Goal: Information Seeking & Learning: Learn about a topic

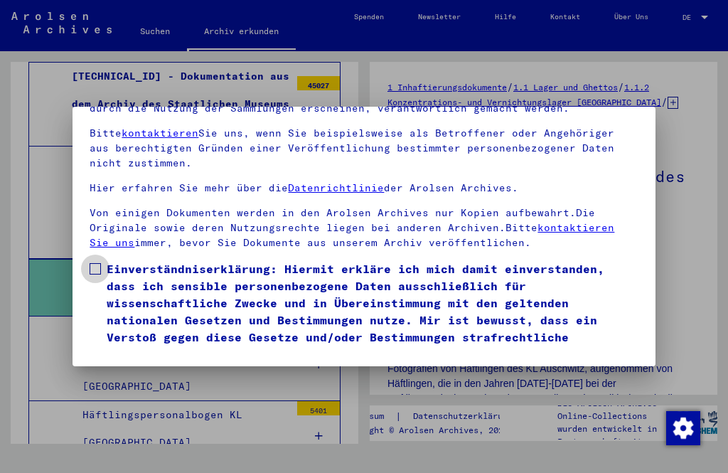
scroll to position [159, 0]
click at [167, 346] on mat-dialog-container "Herzlich Willkommen im Online-Archiv der Arolsen Archives. Unsere Nutzungsbedin…" at bounding box center [364, 237] width 582 height 260
click at [173, 370] on button "Ich stimme zu" at bounding box center [143, 383] width 107 height 27
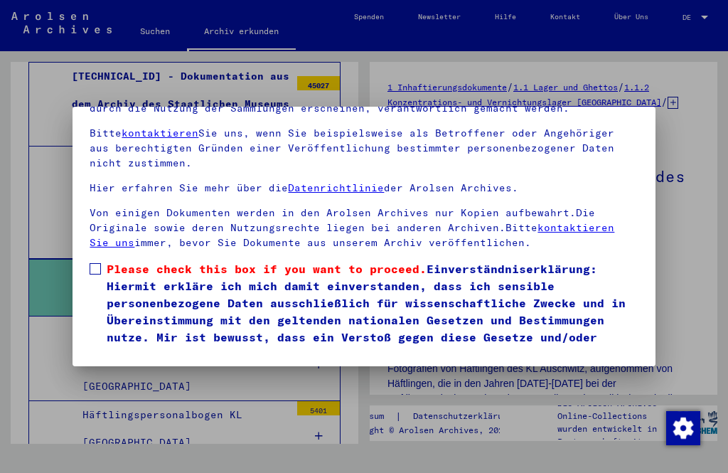
scroll to position [148, 0]
click at [97, 263] on span at bounding box center [95, 268] width 11 height 11
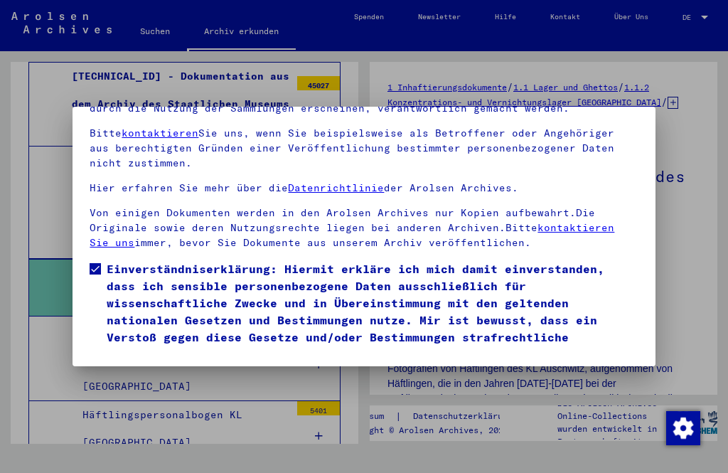
click at [170, 370] on button "Ich stimme zu" at bounding box center [143, 383] width 107 height 27
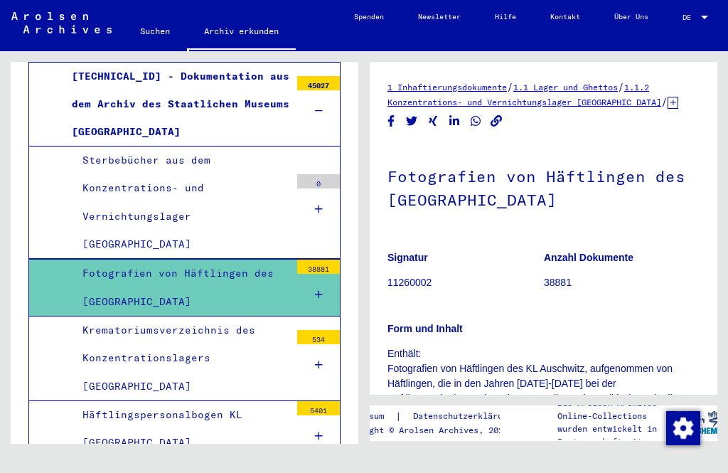
click at [256, 259] on div "Fotografien von Häftlingen des [GEOGRAPHIC_DATA]" at bounding box center [181, 286] width 218 height 55
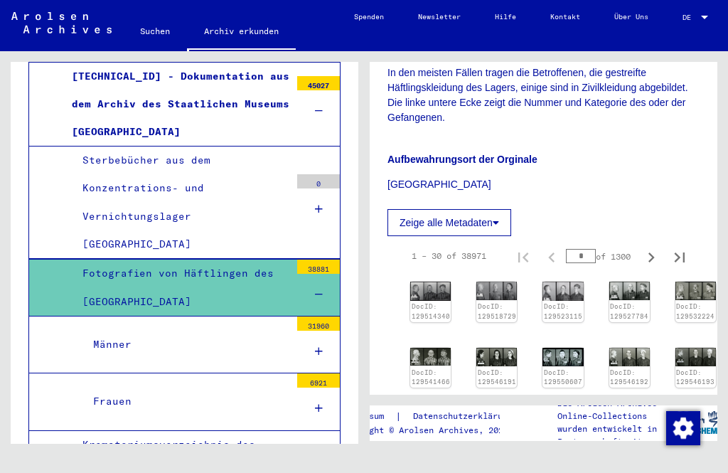
scroll to position [550, 0]
click at [436, 298] on img at bounding box center [430, 291] width 41 height 19
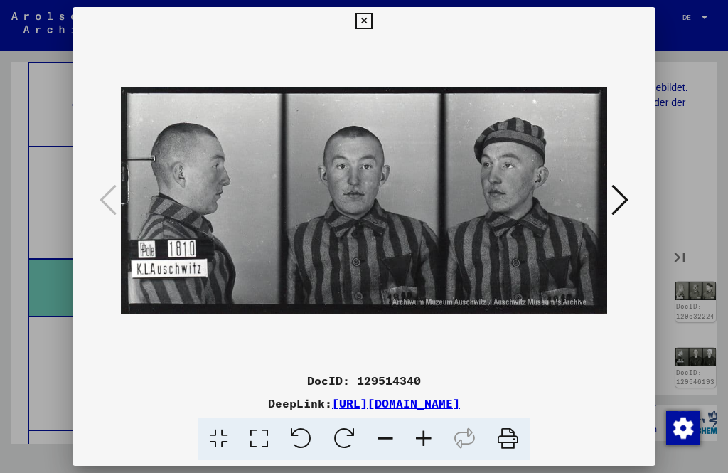
click at [407, 309] on img at bounding box center [364, 201] width 486 height 331
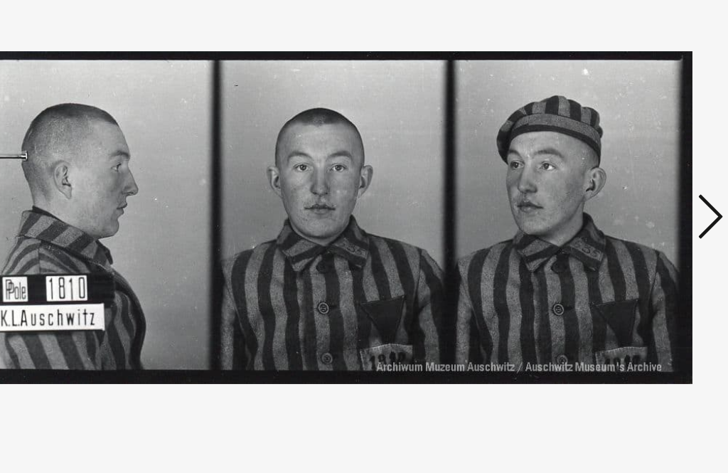
click at [611, 183] on icon at bounding box center [619, 200] width 17 height 34
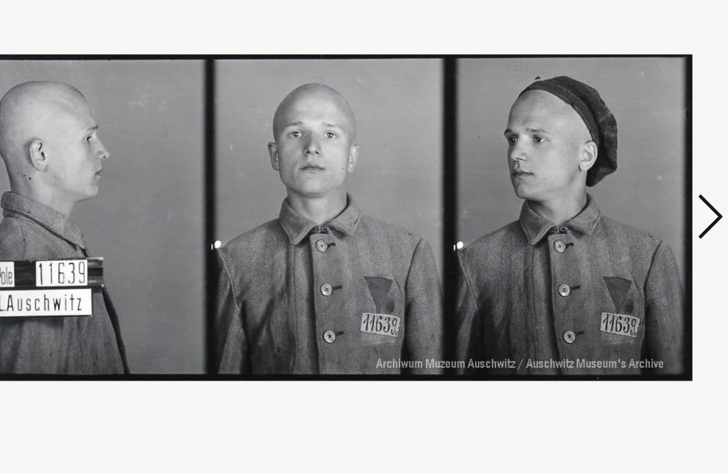
click at [482, 218] on div at bounding box center [364, 201] width 582 height 331
click at [611, 183] on icon at bounding box center [619, 200] width 17 height 34
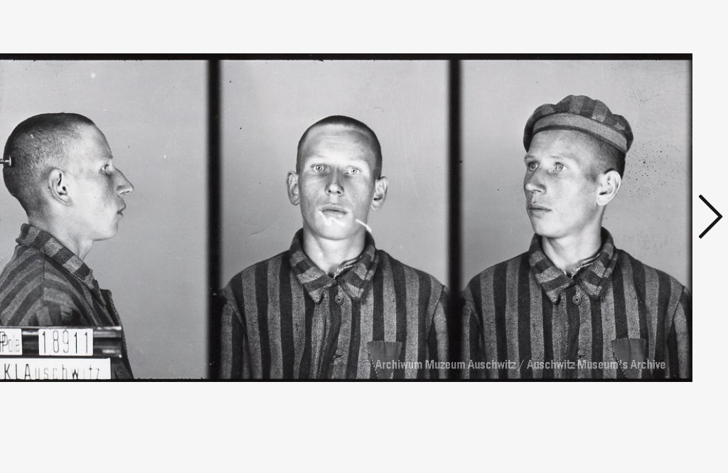
click at [611, 183] on icon at bounding box center [619, 200] width 17 height 34
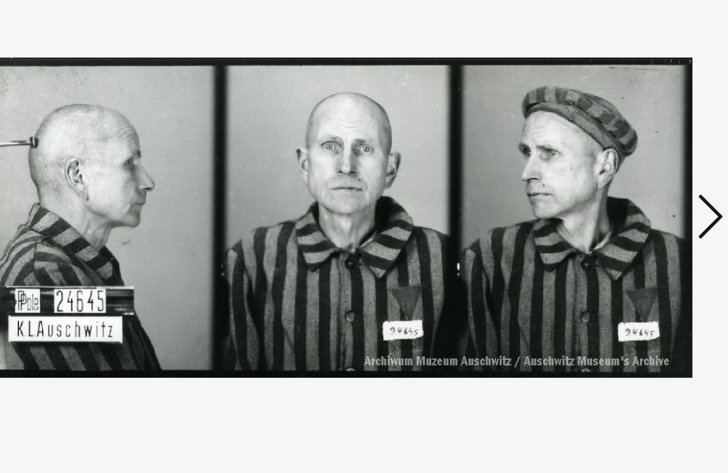
click at [611, 183] on icon at bounding box center [619, 200] width 17 height 34
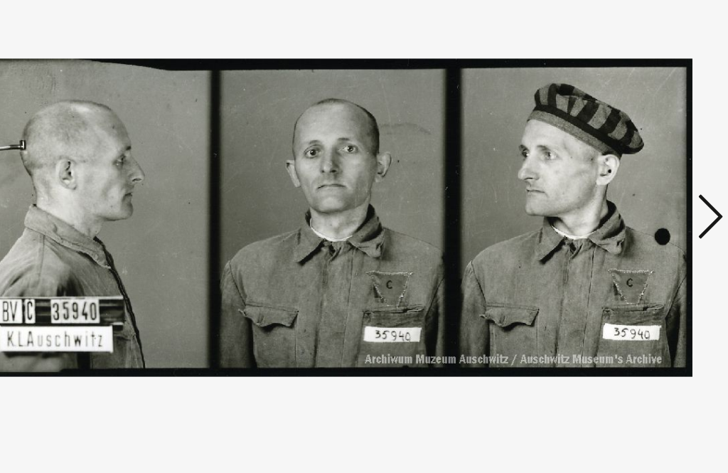
click at [611, 183] on icon at bounding box center [619, 200] width 17 height 34
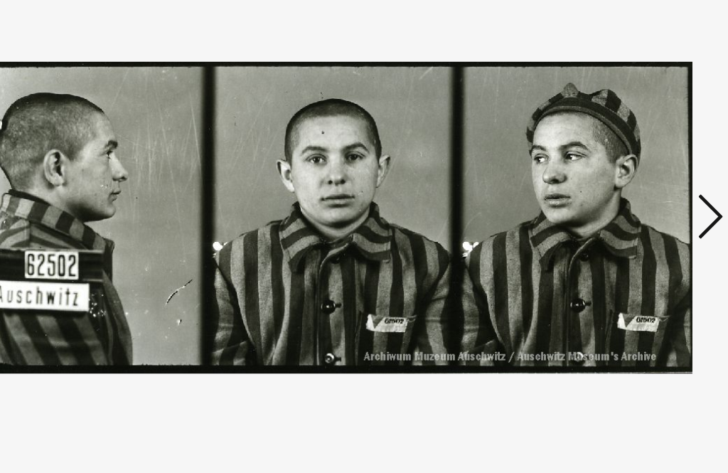
click at [611, 183] on icon at bounding box center [619, 200] width 17 height 34
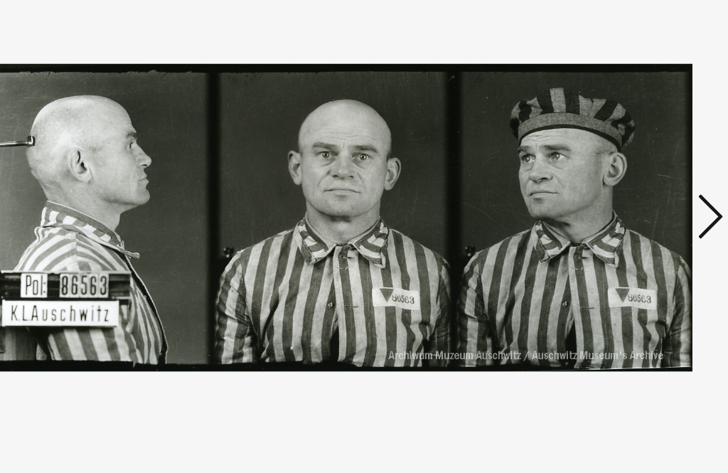
click at [491, 395] on div "DeepLink: [URL][DOMAIN_NAME]" at bounding box center [364, 403] width 582 height 17
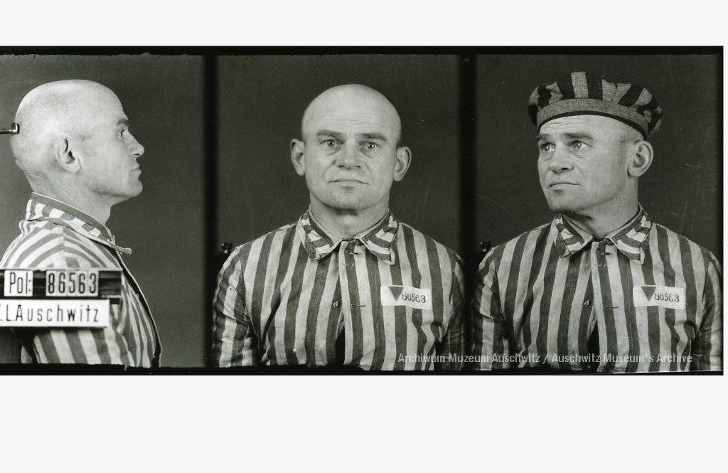
click at [611, 183] on icon at bounding box center [619, 200] width 17 height 34
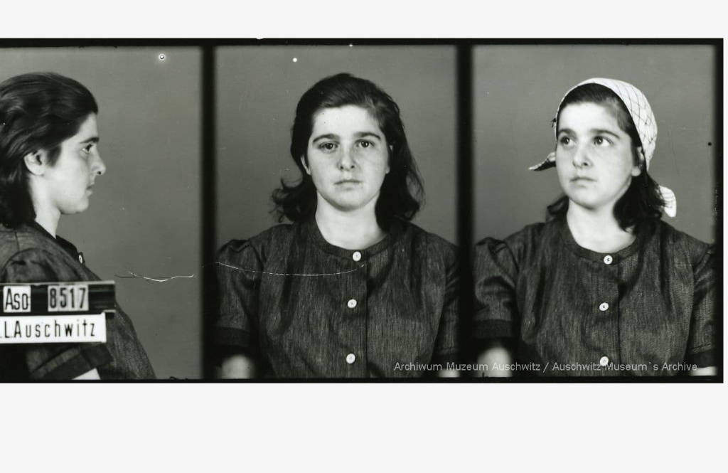
click at [611, 183] on icon at bounding box center [619, 200] width 17 height 34
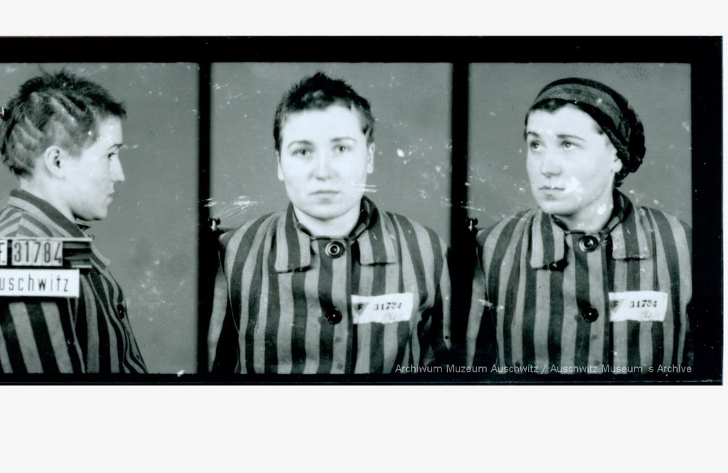
click at [607, 181] on button at bounding box center [620, 201] width 26 height 41
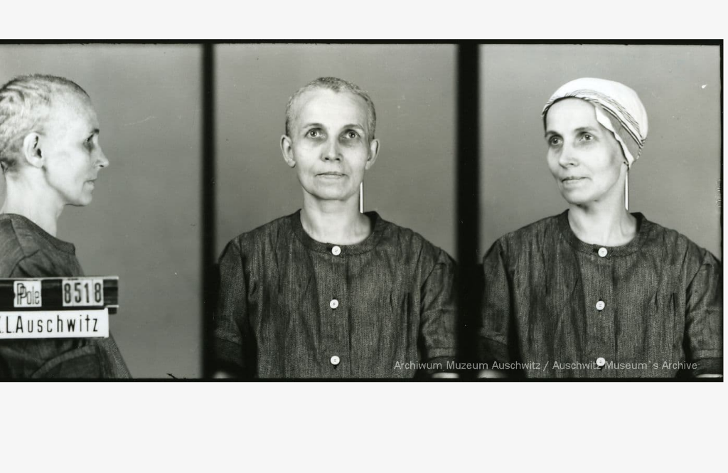
click at [460, 193] on div at bounding box center [364, 201] width 582 height 331
click at [611, 183] on icon at bounding box center [619, 200] width 17 height 34
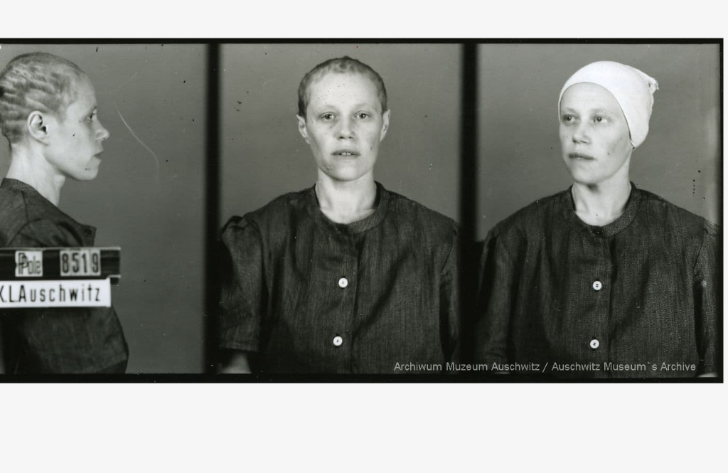
click at [611, 183] on icon at bounding box center [619, 200] width 17 height 34
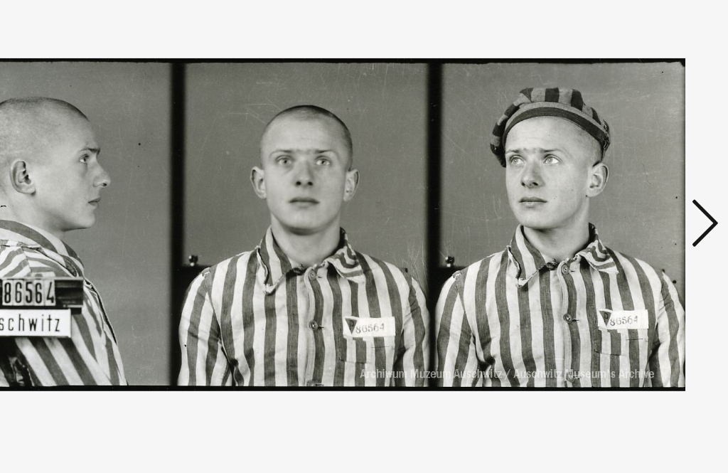
click at [611, 183] on icon at bounding box center [619, 200] width 17 height 34
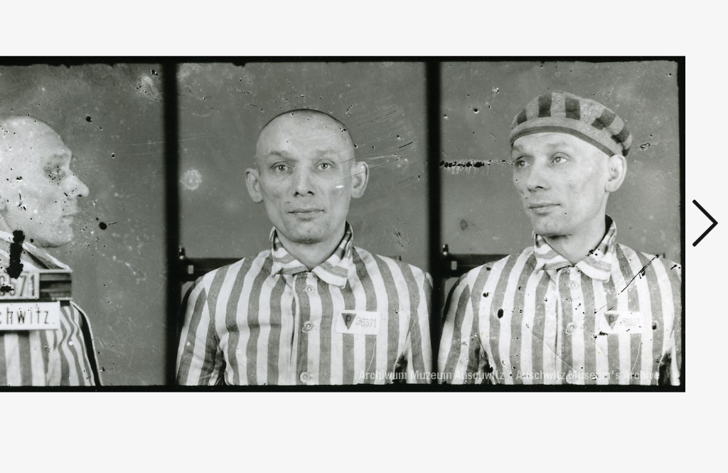
click at [611, 183] on icon at bounding box center [619, 200] width 17 height 34
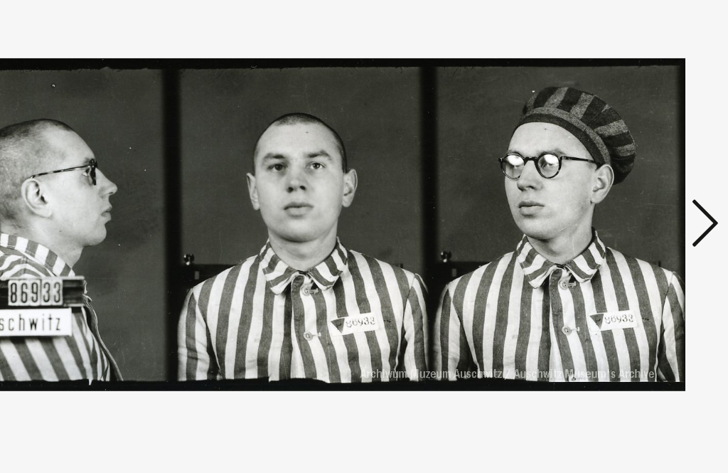
click at [607, 181] on button at bounding box center [620, 201] width 26 height 41
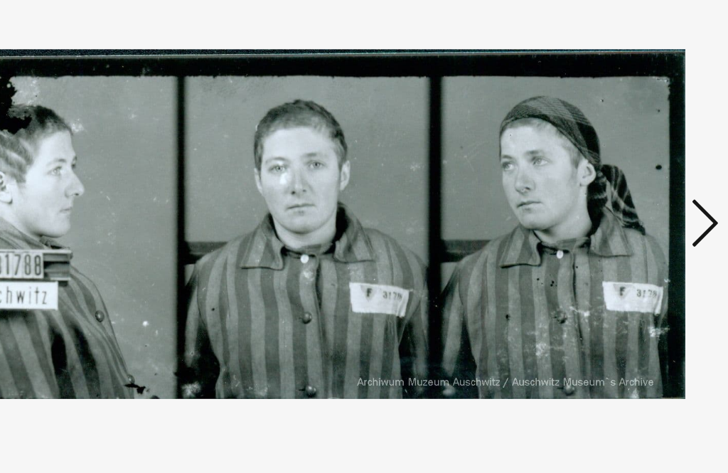
click at [611, 183] on icon at bounding box center [619, 200] width 17 height 34
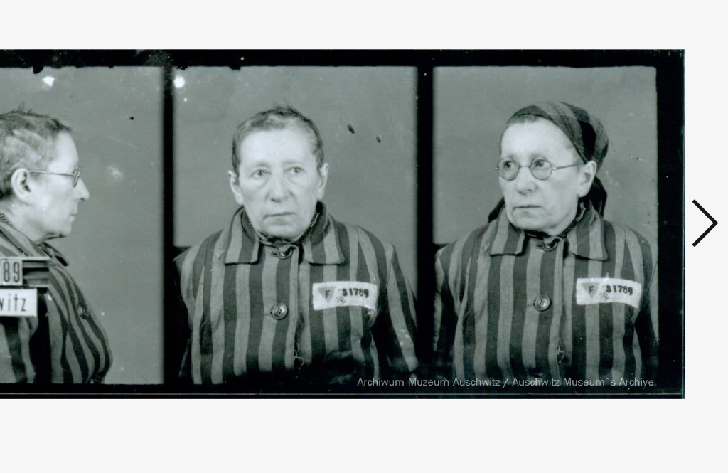
click at [607, 181] on button at bounding box center [620, 201] width 26 height 41
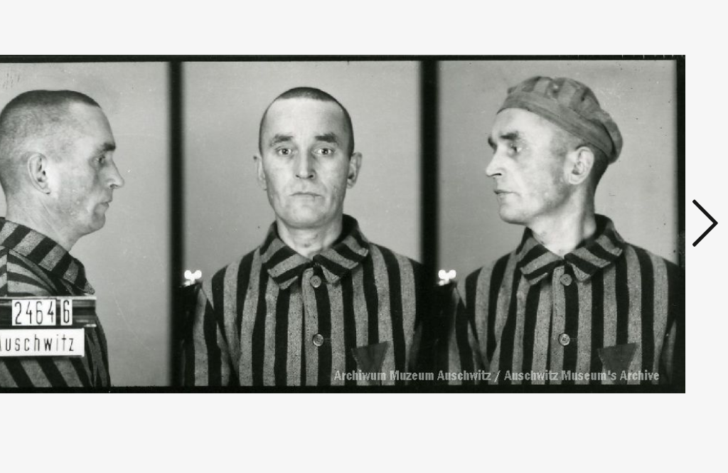
click at [611, 183] on icon at bounding box center [619, 200] width 17 height 34
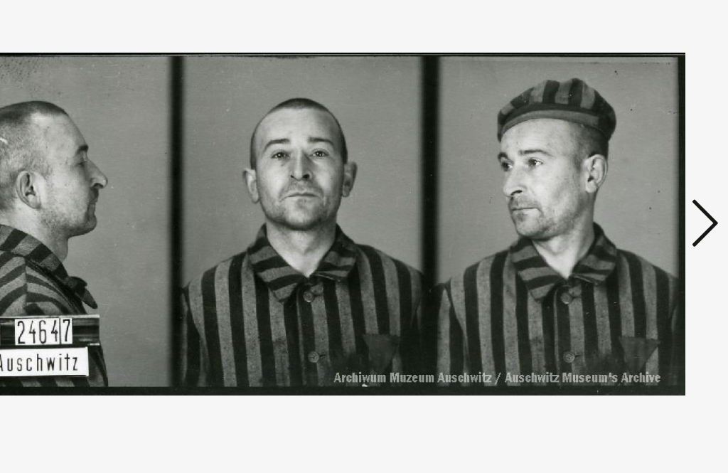
click at [607, 181] on button at bounding box center [620, 201] width 26 height 41
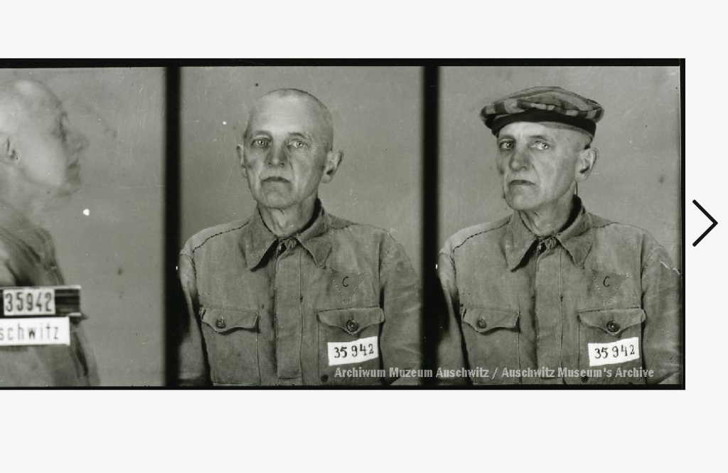
click at [611, 183] on icon at bounding box center [619, 200] width 17 height 34
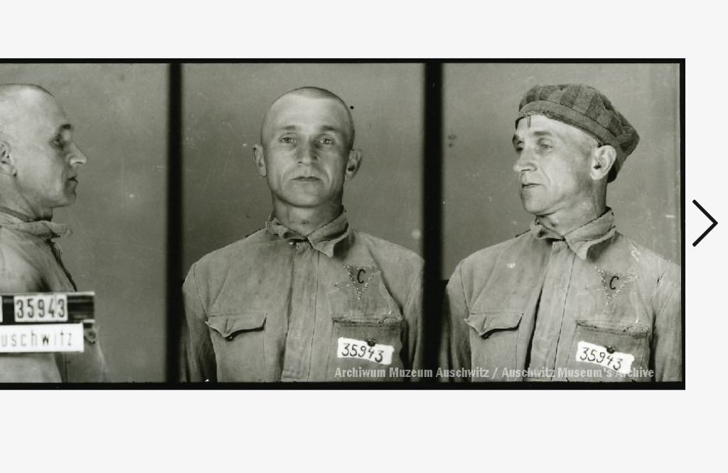
click at [611, 183] on icon at bounding box center [619, 200] width 17 height 34
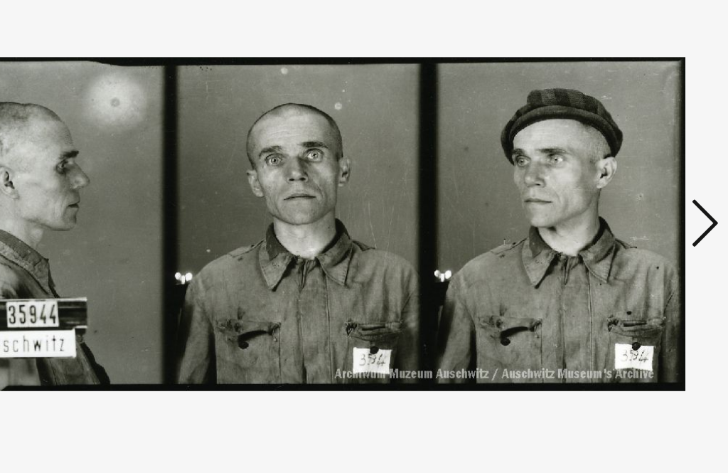
click at [607, 181] on button at bounding box center [620, 201] width 26 height 41
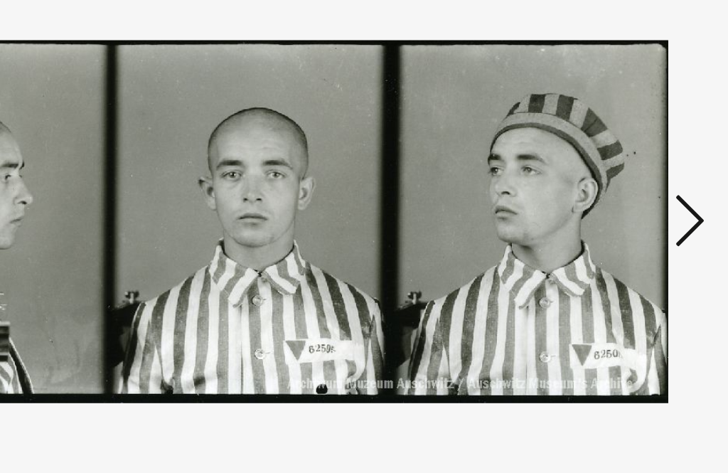
click at [607, 181] on button at bounding box center [620, 201] width 26 height 41
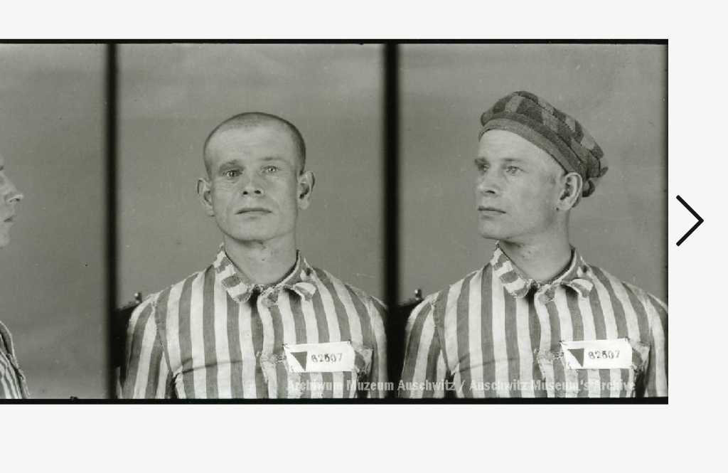
click at [611, 183] on icon at bounding box center [619, 200] width 17 height 34
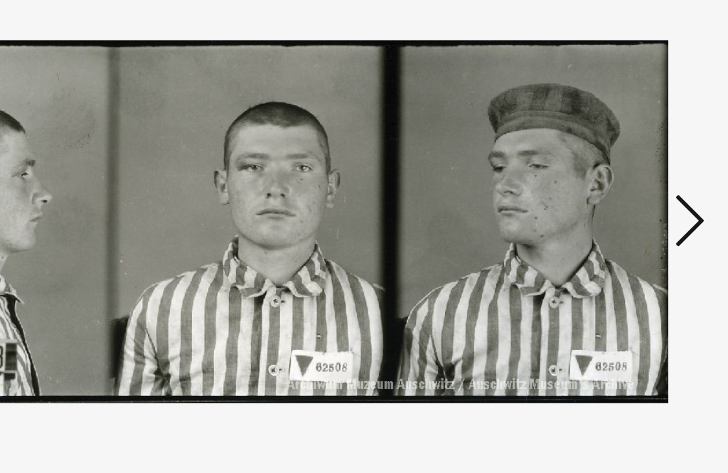
click at [395, 181] on div at bounding box center [364, 201] width 582 height 331
click at [607, 181] on button at bounding box center [620, 201] width 26 height 41
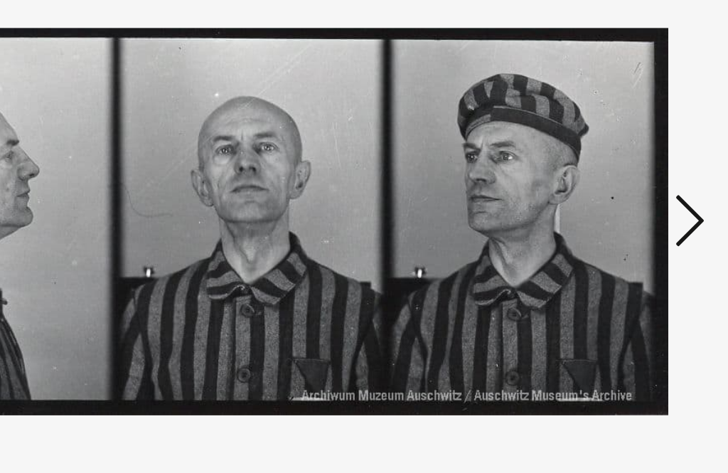
click at [611, 183] on icon at bounding box center [619, 200] width 17 height 34
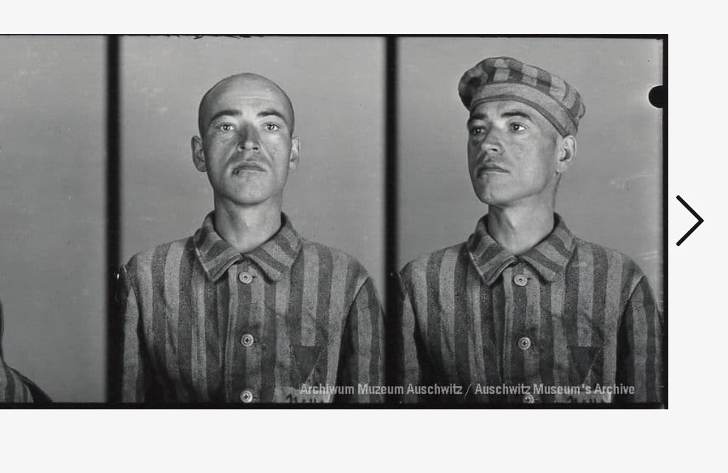
click at [607, 181] on button at bounding box center [620, 201] width 26 height 41
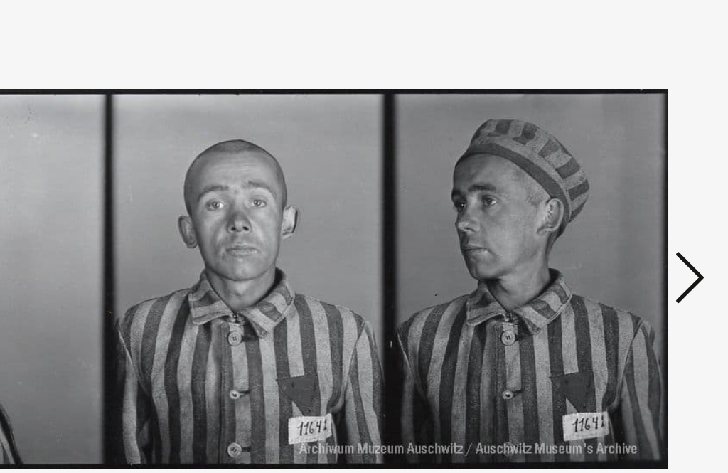
click at [607, 181] on button at bounding box center [620, 201] width 26 height 41
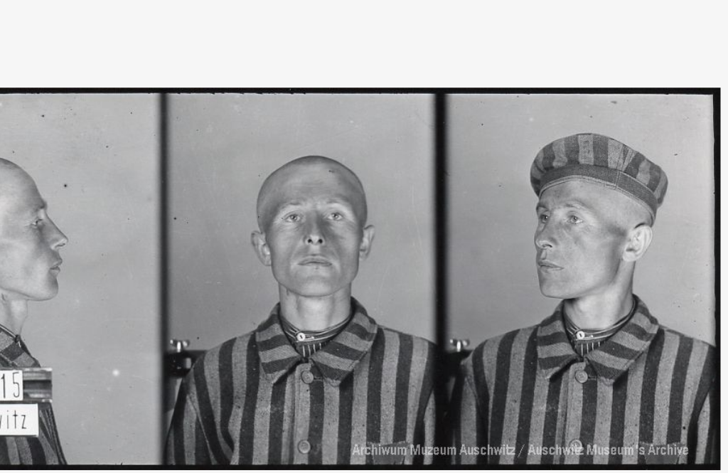
click at [611, 183] on icon at bounding box center [619, 200] width 17 height 34
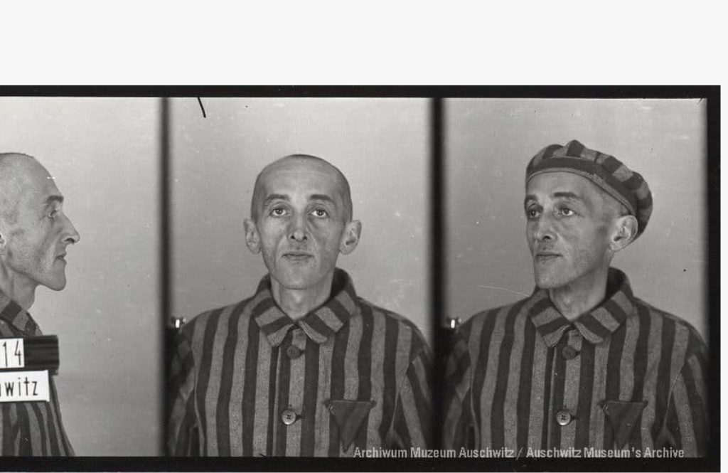
click at [611, 183] on icon at bounding box center [619, 200] width 17 height 34
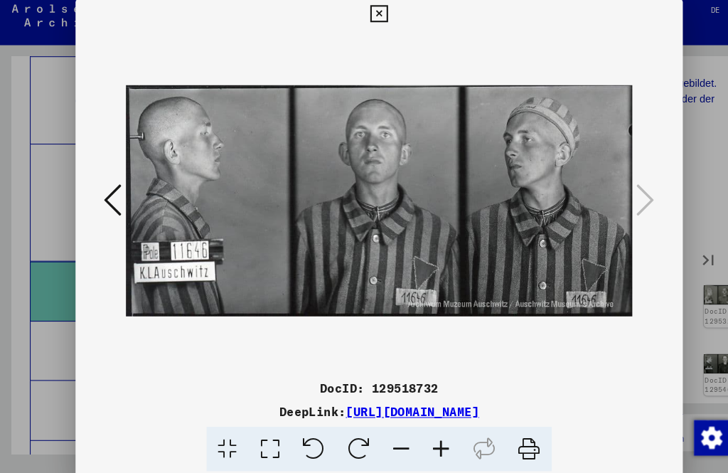
click at [117, 196] on icon at bounding box center [108, 200] width 17 height 34
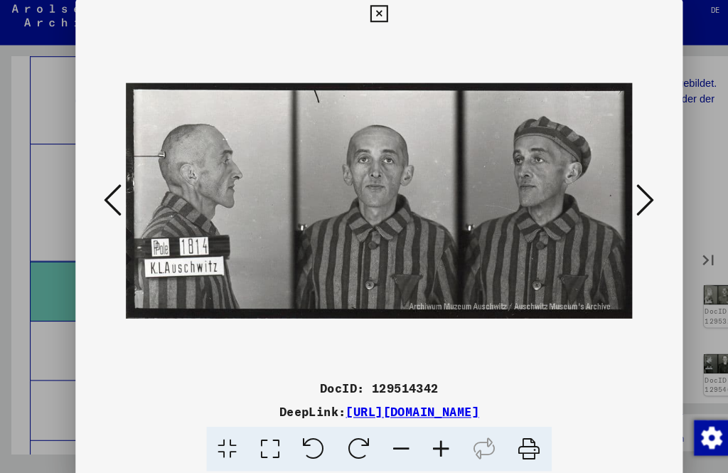
click at [121, 192] on button at bounding box center [108, 201] width 26 height 41
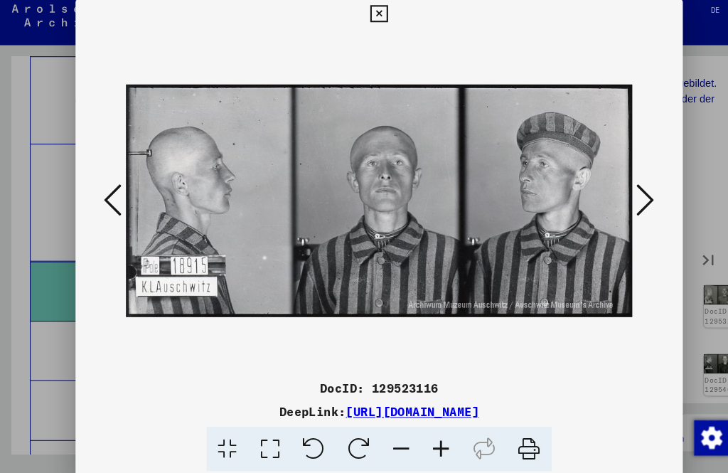
click at [117, 206] on icon at bounding box center [108, 200] width 17 height 34
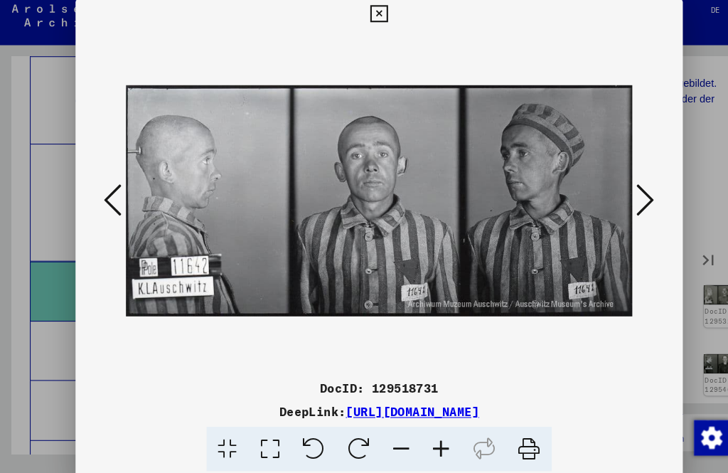
click at [121, 201] on button at bounding box center [108, 201] width 26 height 41
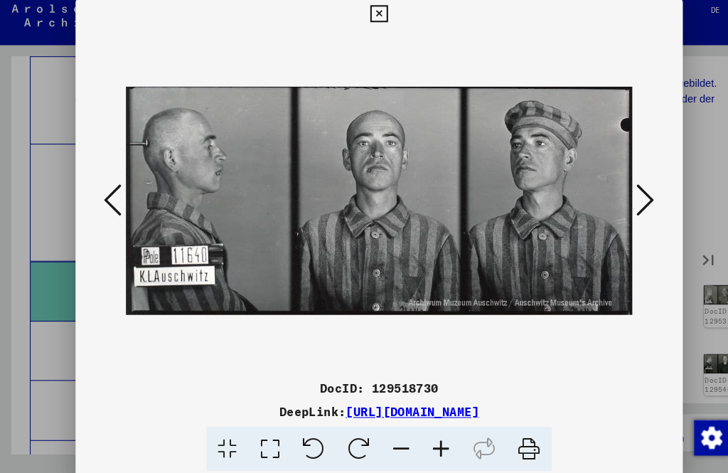
click at [121, 205] on button at bounding box center [108, 201] width 26 height 41
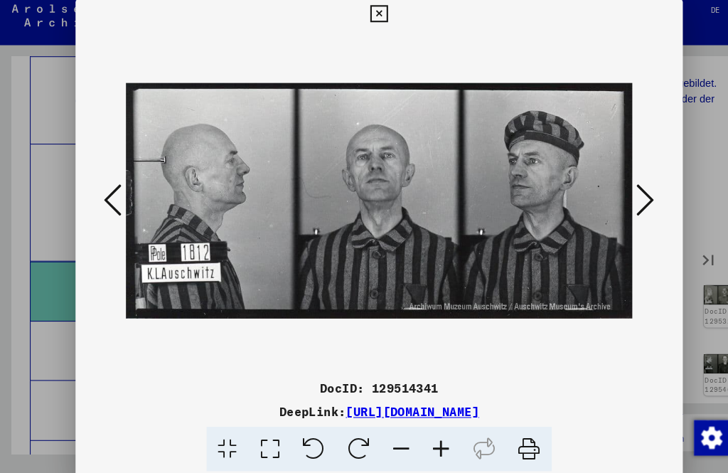
click at [117, 191] on icon at bounding box center [108, 200] width 17 height 34
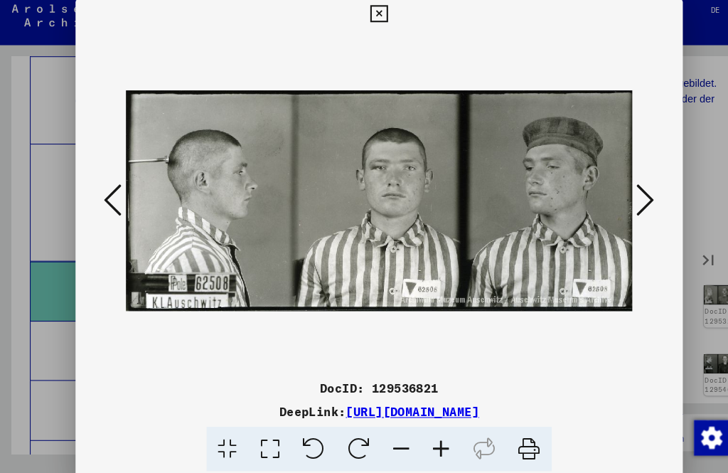
click at [121, 194] on button at bounding box center [108, 201] width 26 height 41
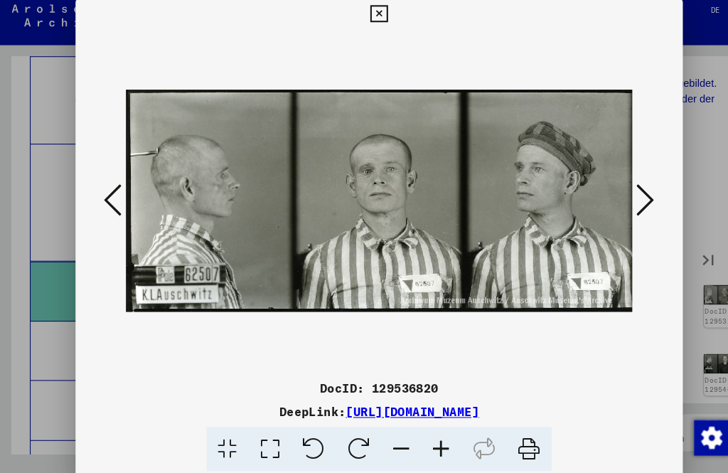
click at [121, 200] on button at bounding box center [108, 201] width 26 height 41
